Goal: Find specific page/section: Find specific page/section

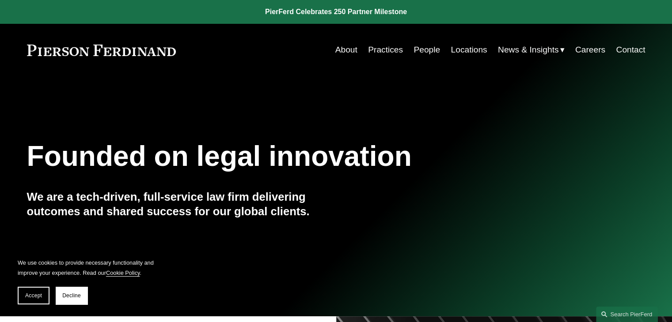
click at [384, 51] on link "Practices" at bounding box center [385, 50] width 35 height 17
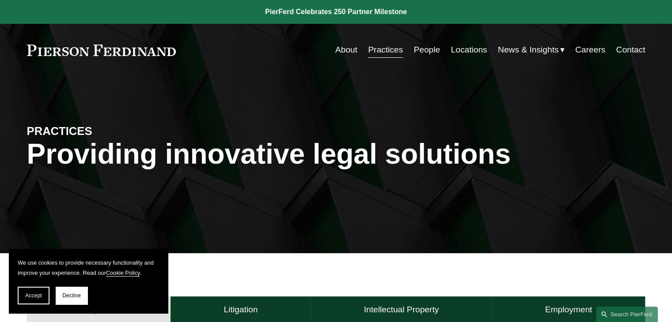
click at [581, 51] on link "Careers" at bounding box center [590, 50] width 30 height 17
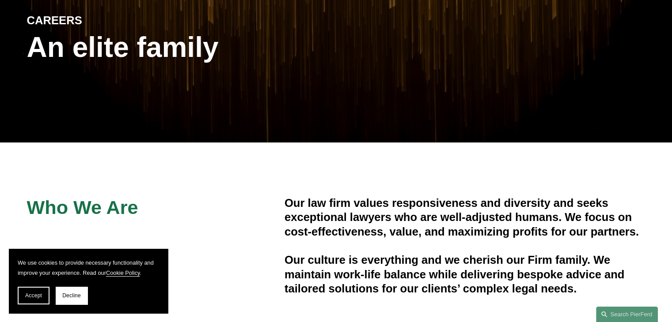
scroll to position [177, 0]
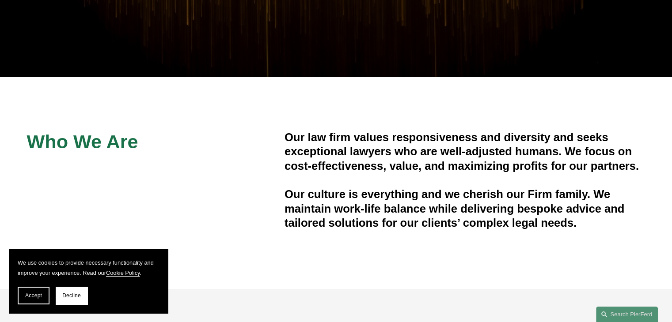
click at [65, 304] on button "Decline" at bounding box center [72, 296] width 32 height 18
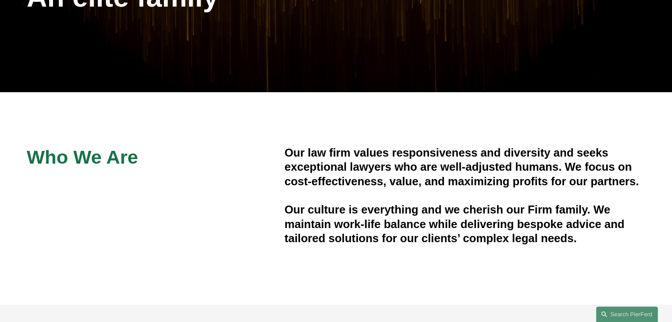
scroll to position [0, 0]
